Goal: Task Accomplishment & Management: Complete application form

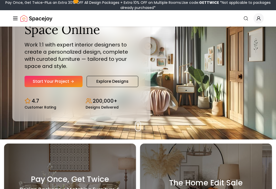
scroll to position [50, 0]
click at [34, 85] on link "Start Your Project" at bounding box center [54, 81] width 58 height 11
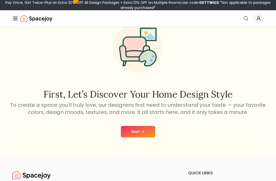
scroll to position [28, 0]
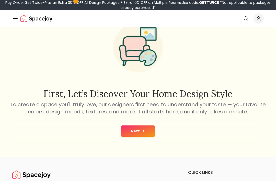
click at [148, 130] on button "Next" at bounding box center [138, 130] width 34 height 11
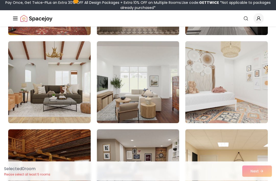
scroll to position [210, 0]
click at [228, 75] on img at bounding box center [226, 82] width 83 height 82
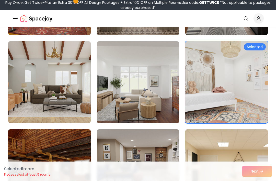
click at [250, 83] on img at bounding box center [226, 82] width 83 height 82
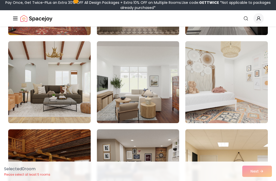
scroll to position [210, 0]
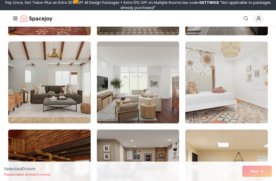
click at [245, 94] on img at bounding box center [226, 82] width 83 height 82
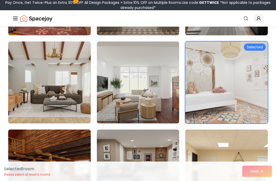
click at [259, 170] on div "Selected 1 room Please select at least 5 rooms Next" at bounding box center [138, 170] width 276 height 19
click at [264, 179] on div "Selected 1 room Please select at least 5 rooms Next" at bounding box center [138, 170] width 276 height 19
click at [264, 176] on div "Selected 1 room Please select at least 5 rooms Next" at bounding box center [138, 170] width 276 height 19
click at [266, 176] on div "Selected 1 room Please select at least 5 rooms Next" at bounding box center [138, 170] width 276 height 19
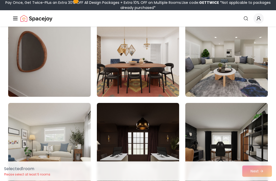
scroll to position [0, 0]
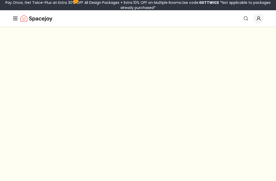
scroll to position [45, 0]
